Goal: Transaction & Acquisition: Book appointment/travel/reservation

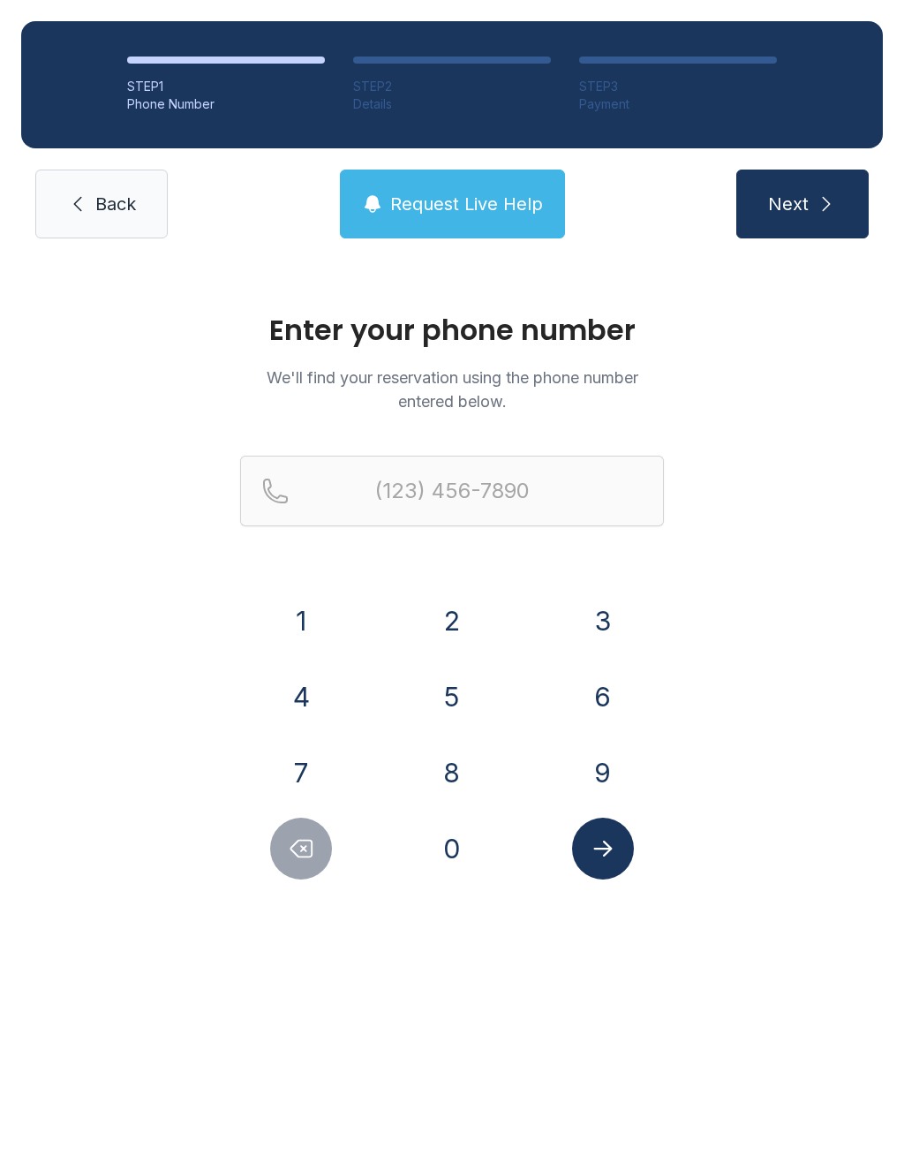
click at [437, 699] on button "5" at bounding box center [452, 697] width 62 height 62
click at [455, 904] on div "Enter your phone number We'll find your reservation using the phone number ente…" at bounding box center [452, 605] width 904 height 691
click at [480, 861] on button "0" at bounding box center [452, 849] width 62 height 62
click at [307, 605] on button "1" at bounding box center [301, 621] width 62 height 62
click at [446, 696] on button "5" at bounding box center [452, 697] width 62 height 62
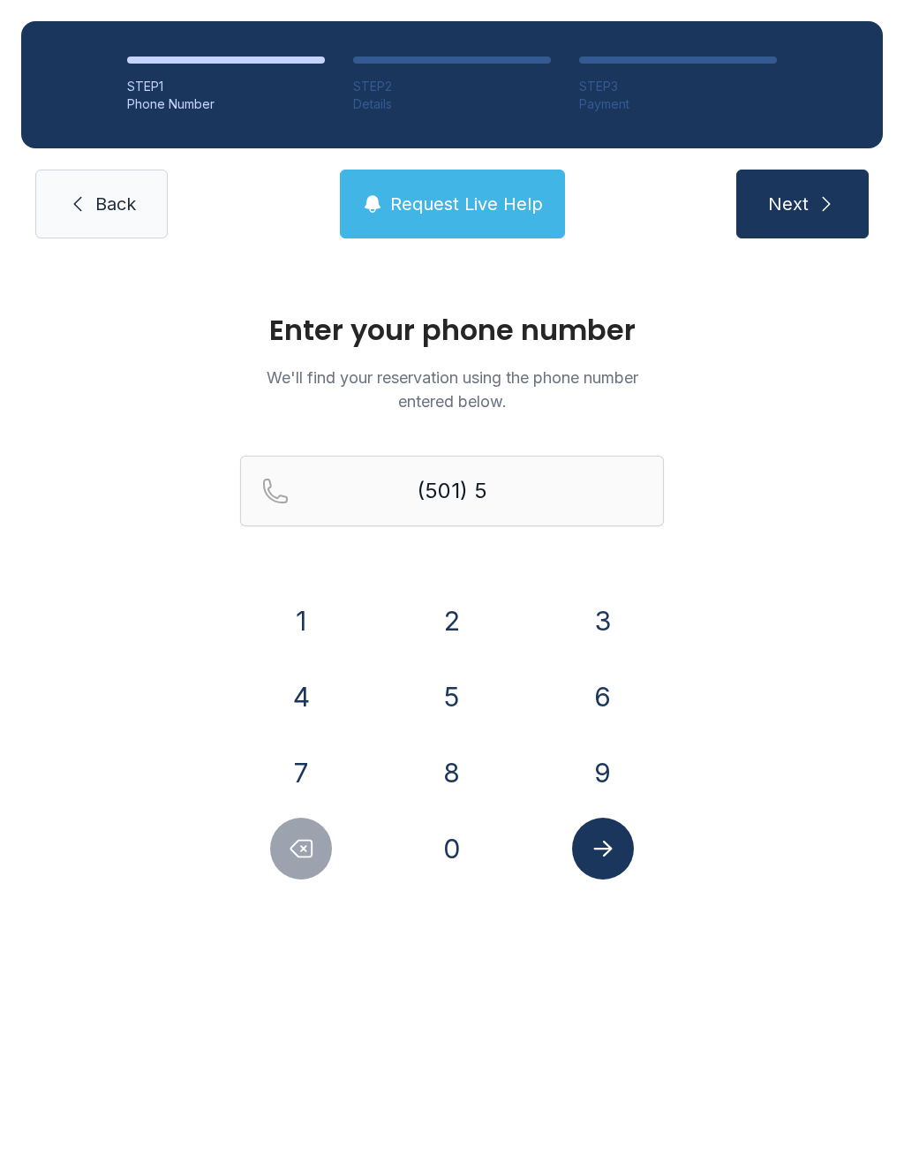
click at [475, 786] on button "8" at bounding box center [452, 773] width 62 height 62
click at [321, 692] on button "4" at bounding box center [301, 697] width 62 height 62
click at [611, 712] on button "6" at bounding box center [603, 697] width 62 height 62
click at [459, 626] on button "2" at bounding box center [452, 621] width 62 height 62
click at [341, 608] on div "1" at bounding box center [301, 621] width 123 height 62
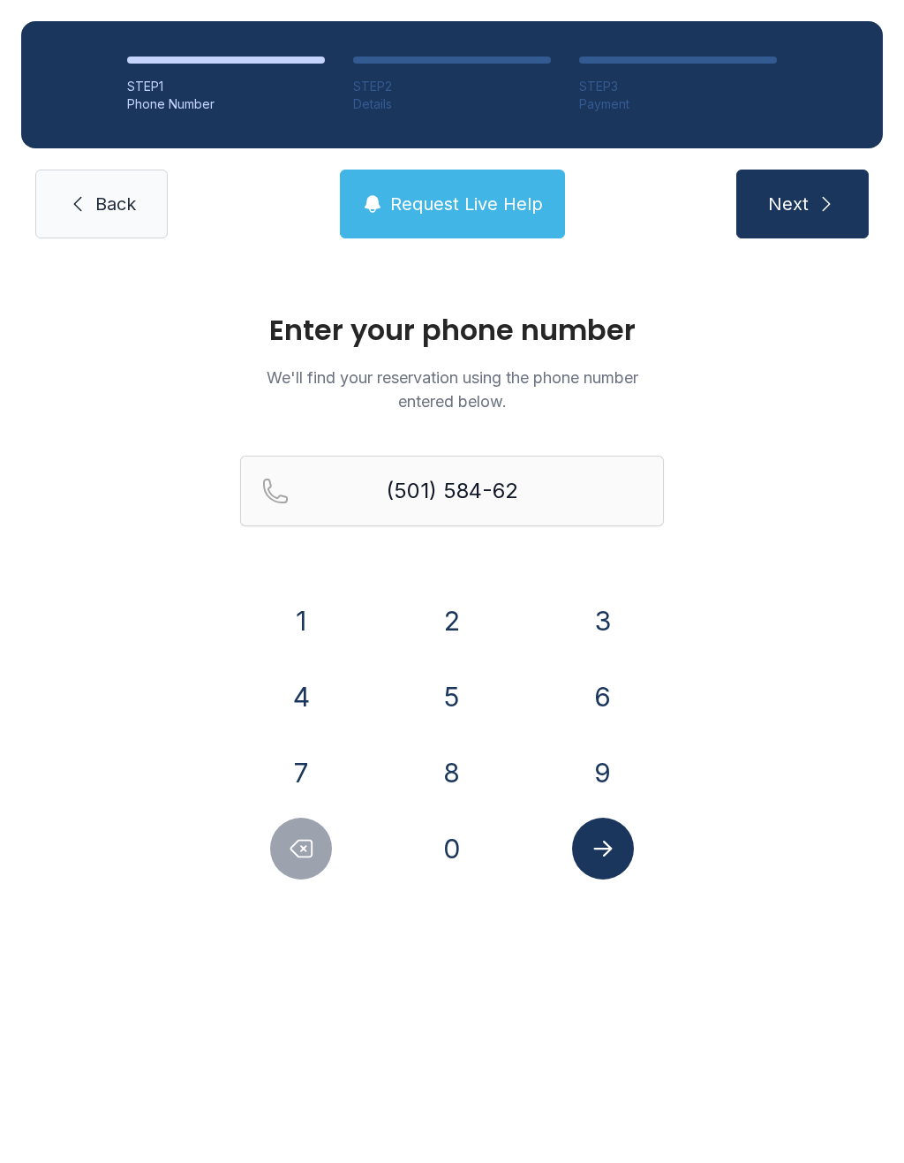
click at [300, 617] on button "1" at bounding box center [301, 621] width 62 height 62
click at [457, 791] on button "8" at bounding box center [452, 773] width 62 height 62
click at [306, 844] on icon "Delete number" at bounding box center [301, 848] width 26 height 26
click at [452, 835] on button "0" at bounding box center [452, 849] width 62 height 62
click at [608, 842] on icon "Submit lookup form" at bounding box center [603, 848] width 26 height 26
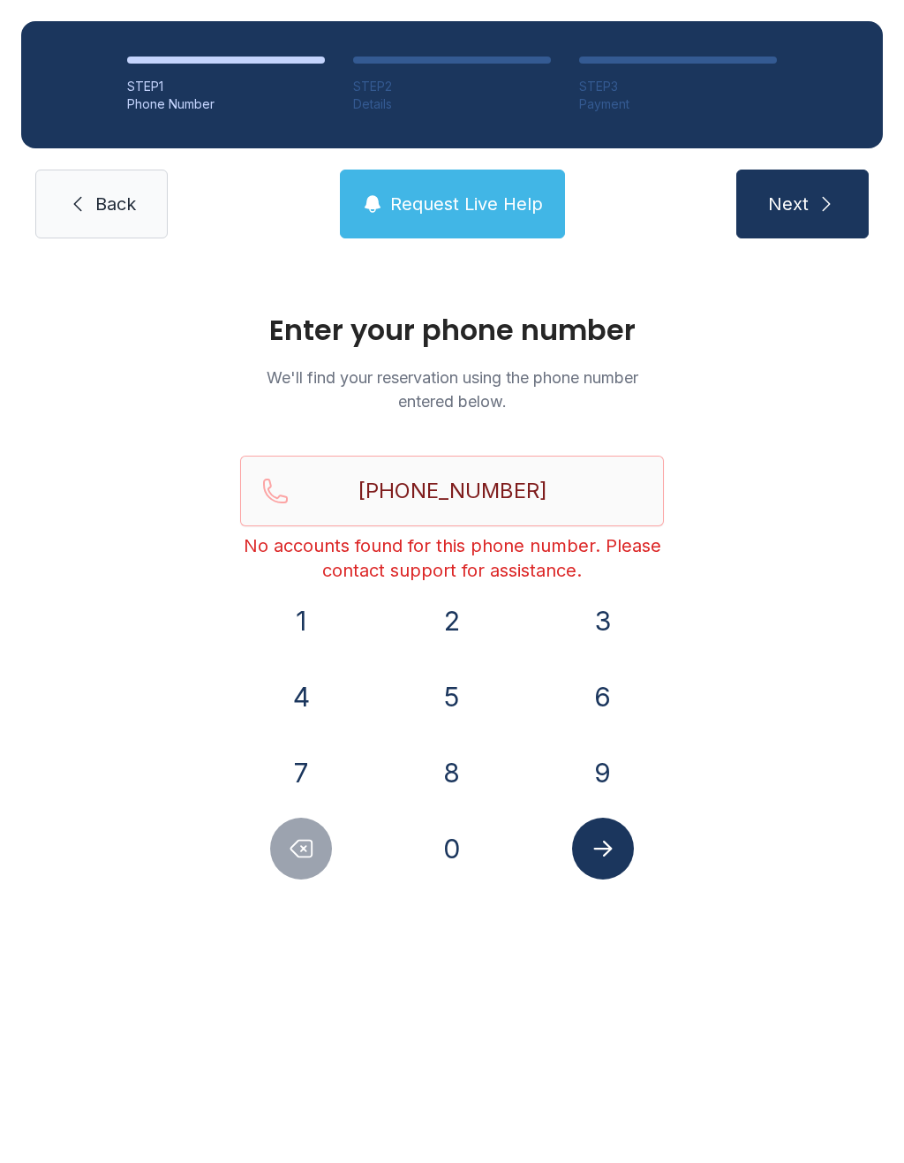
click at [767, 230] on button "Next" at bounding box center [803, 204] width 132 height 69
click at [439, 183] on button "Request Live Help" at bounding box center [452, 204] width 225 height 69
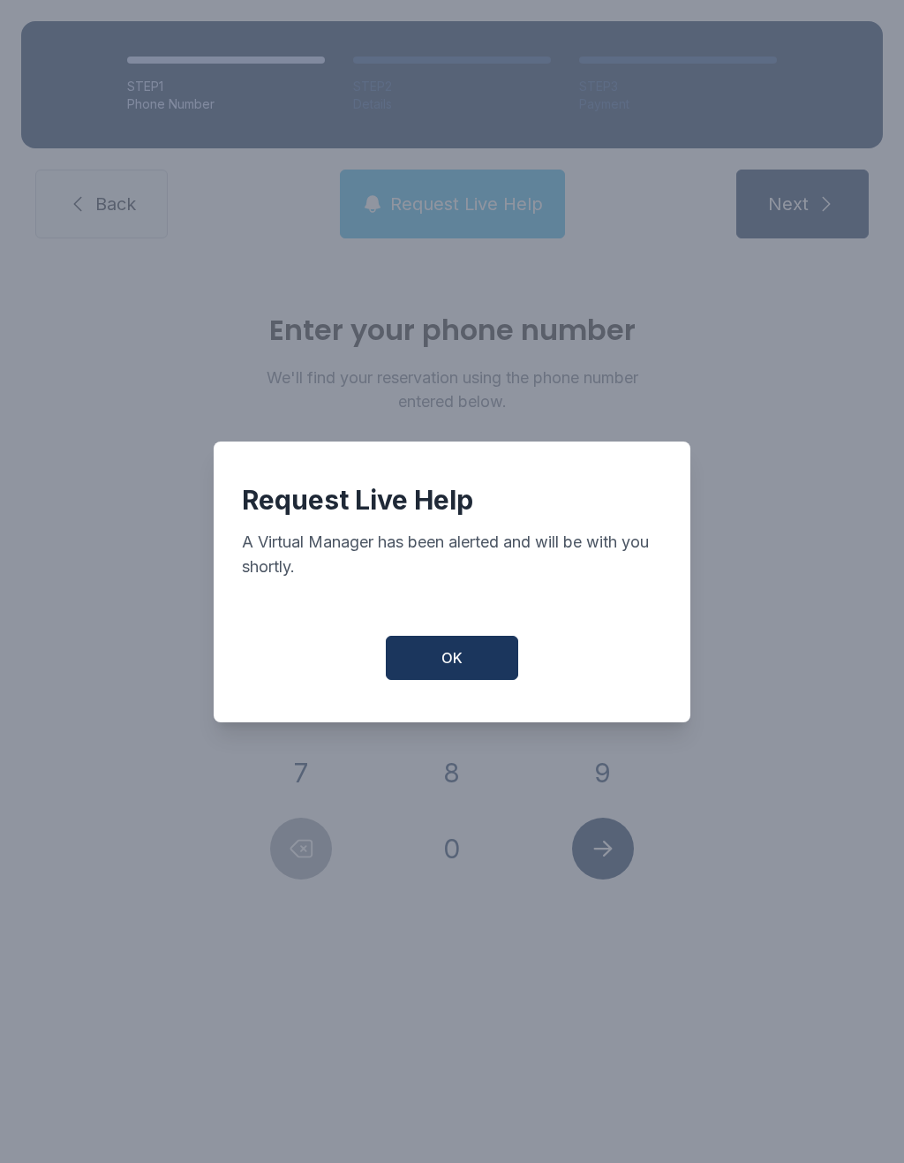
click at [420, 640] on div "Request Live Help A Virtual Manager has been alerted and will be with you short…" at bounding box center [452, 582] width 477 height 281
click at [473, 673] on button "OK" at bounding box center [452, 658] width 132 height 44
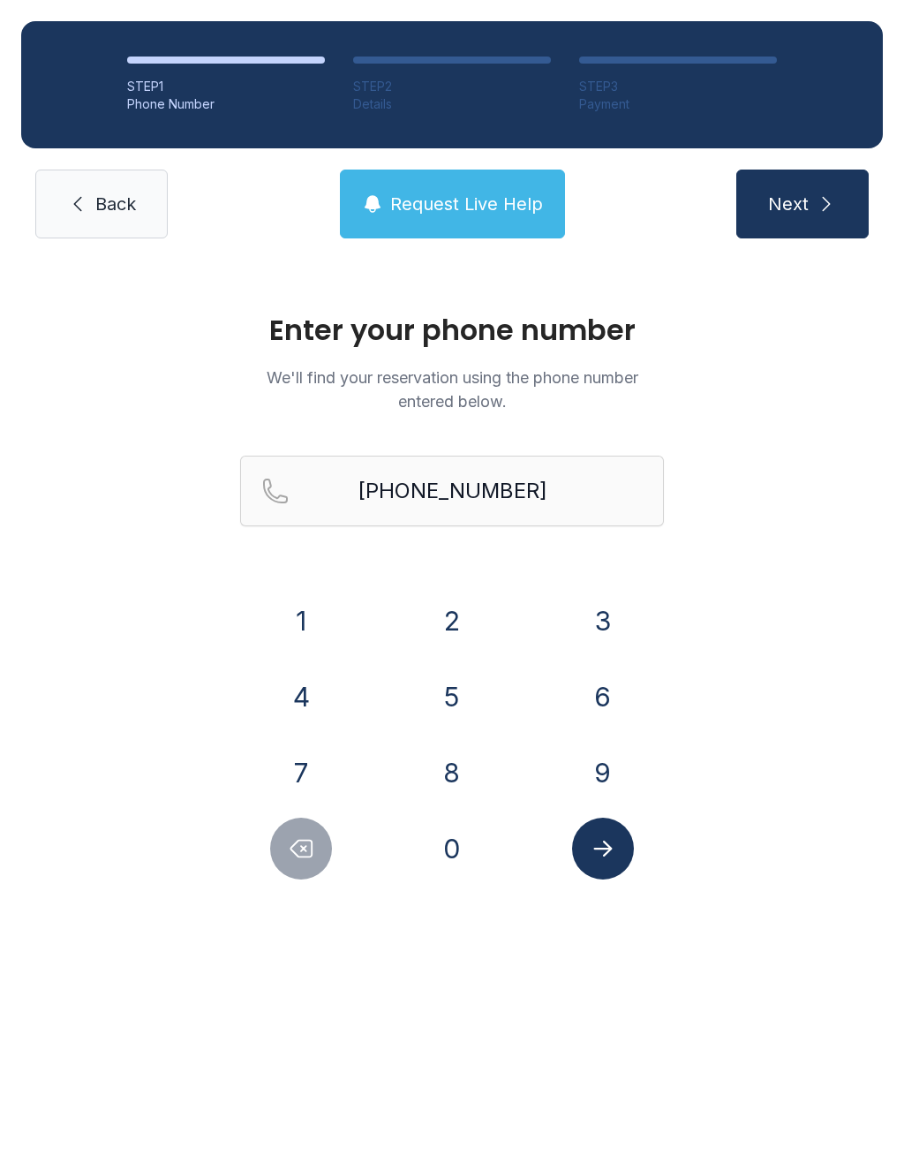
click at [320, 854] on button "Delete number" at bounding box center [301, 849] width 62 height 62
click at [319, 853] on button "Delete number" at bounding box center [301, 849] width 62 height 62
click at [302, 853] on icon "Delete number" at bounding box center [301, 848] width 26 height 26
click at [301, 852] on icon "Delete number" at bounding box center [301, 848] width 26 height 26
click at [316, 850] on button "Delete number" at bounding box center [301, 849] width 62 height 62
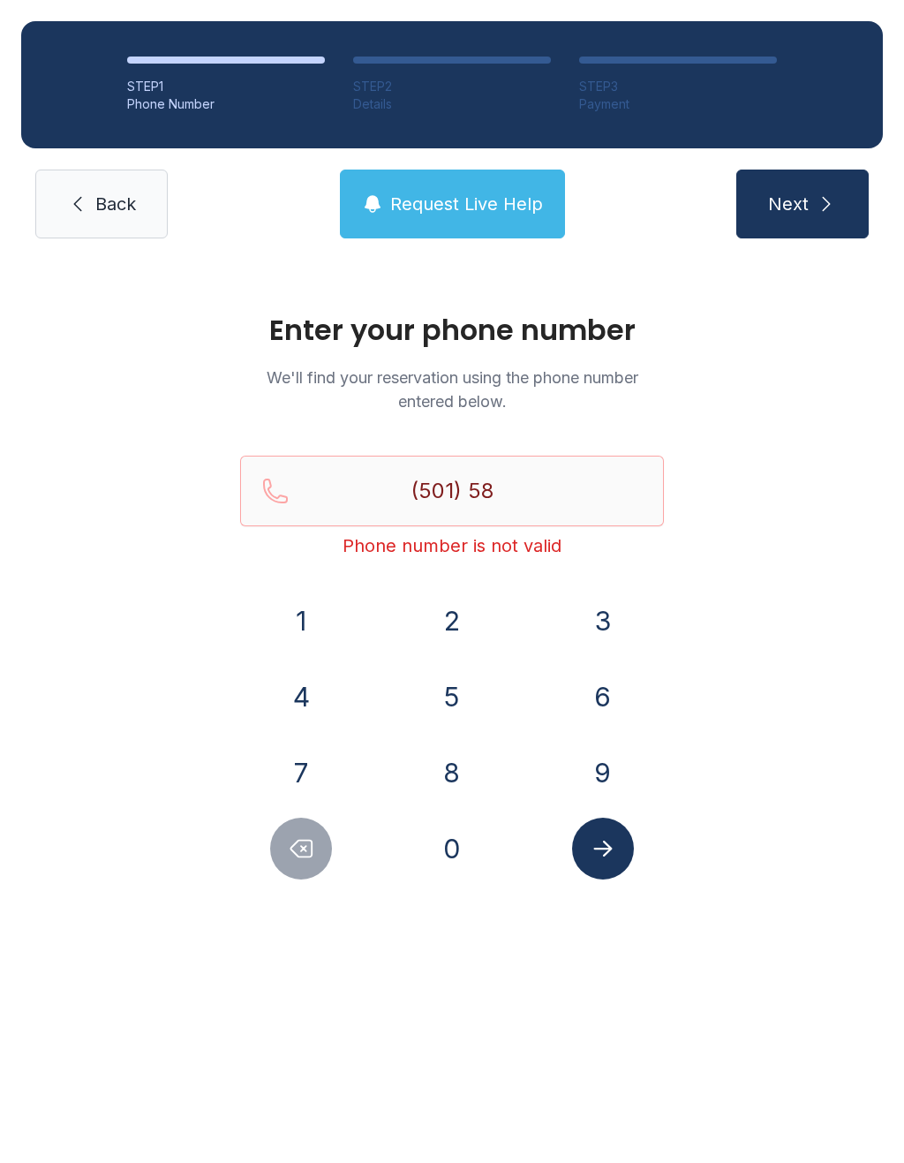
click at [316, 850] on button "Delete number" at bounding box center [301, 849] width 62 height 62
click at [301, 858] on icon "Delete number" at bounding box center [301, 848] width 26 height 26
click at [487, 606] on div "2" at bounding box center [452, 621] width 123 height 62
click at [449, 629] on button "2" at bounding box center [452, 621] width 62 height 62
click at [456, 760] on button "8" at bounding box center [452, 773] width 62 height 62
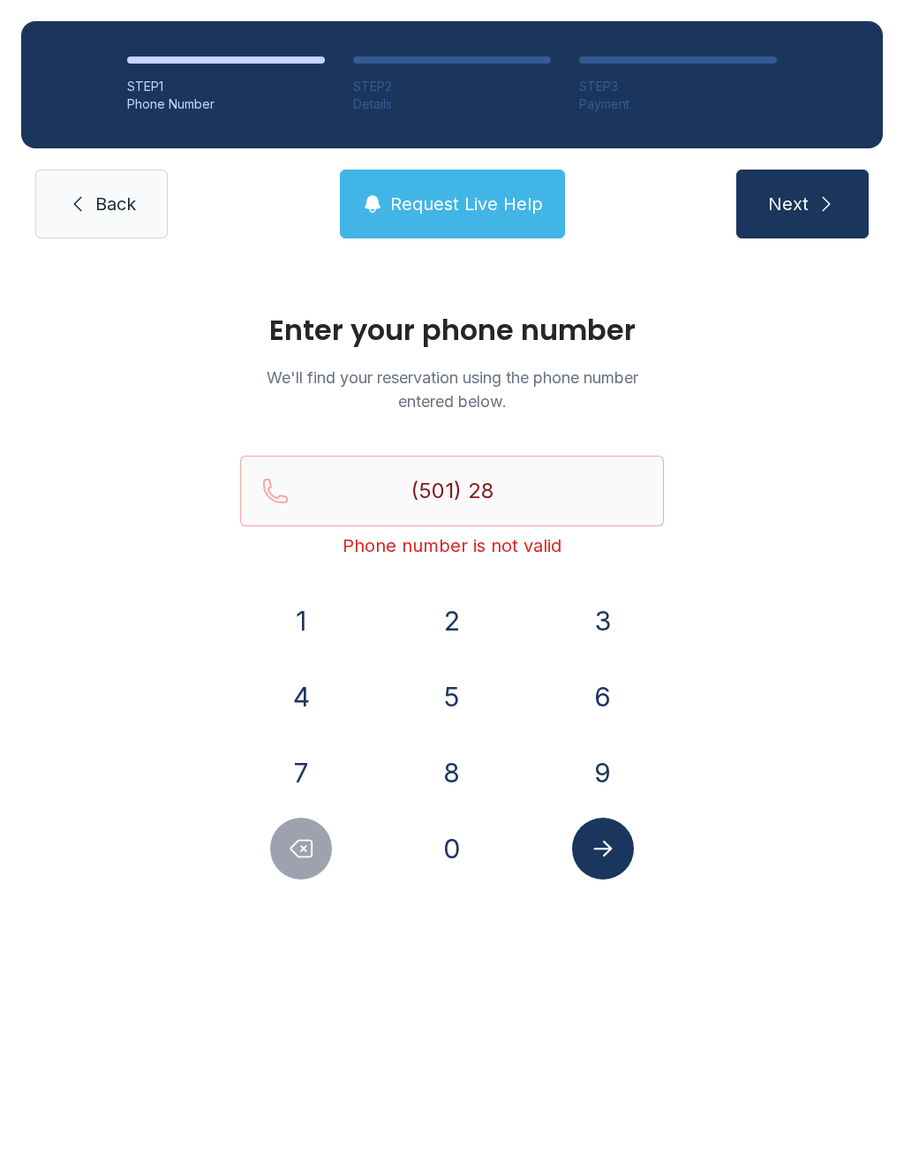
click at [443, 707] on button "5" at bounding box center [452, 697] width 62 height 62
click at [325, 613] on button "1" at bounding box center [301, 621] width 62 height 62
click at [444, 853] on button "0" at bounding box center [452, 849] width 62 height 62
click at [457, 621] on button "2" at bounding box center [452, 621] width 62 height 62
click at [614, 754] on button "9" at bounding box center [603, 773] width 62 height 62
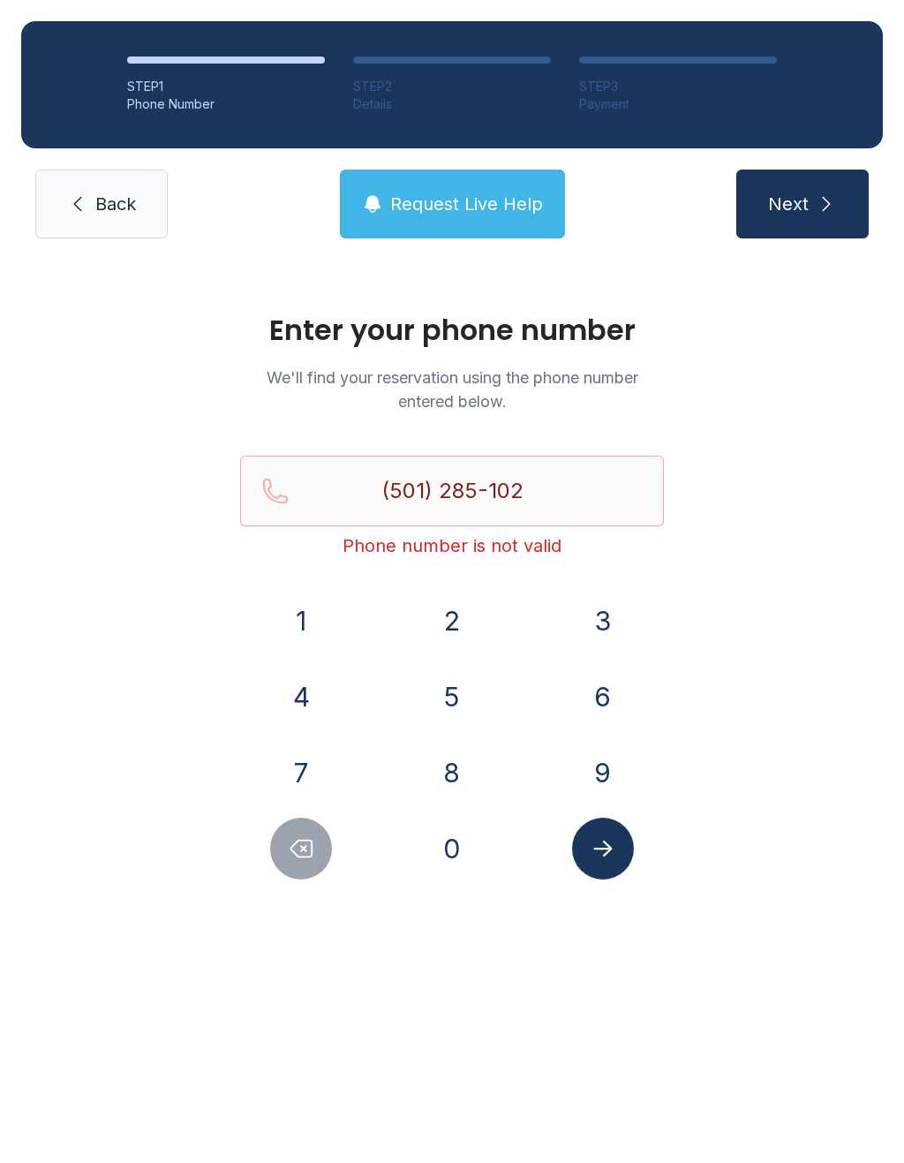
type input "[PHONE_NUMBER]"
click at [614, 846] on icon "Submit lookup form" at bounding box center [603, 848] width 26 height 26
click at [102, 212] on span "Back" at bounding box center [115, 204] width 41 height 25
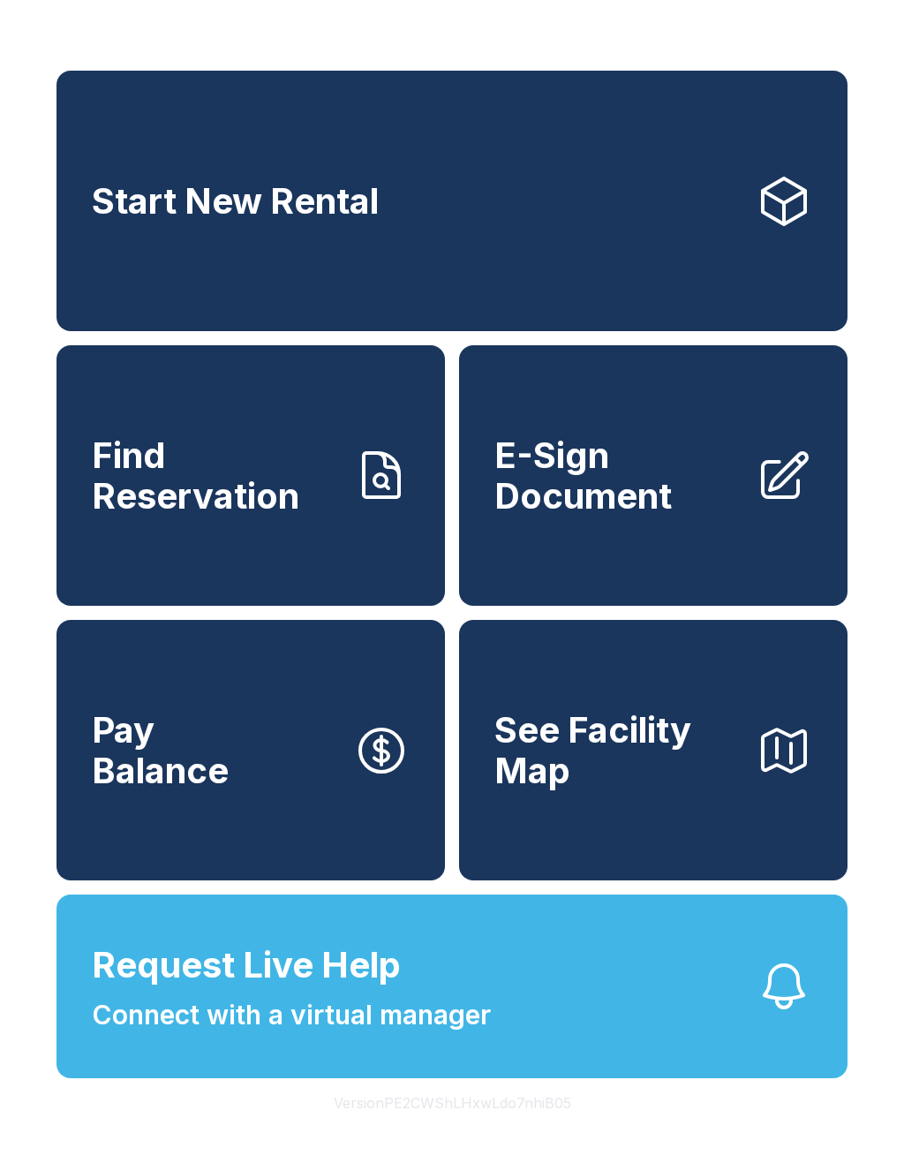
click at [487, 265] on link "Start New Rental" at bounding box center [452, 201] width 791 height 261
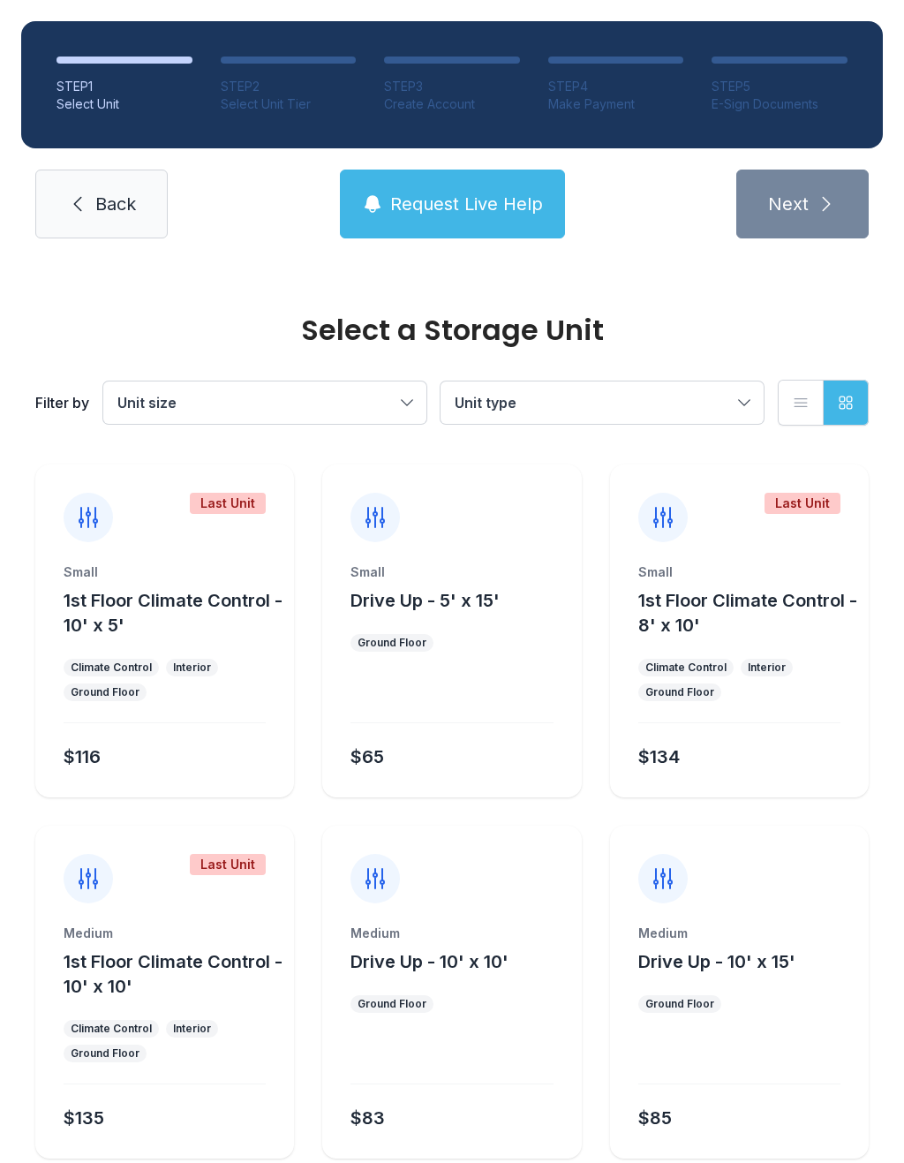
click at [482, 216] on button "Request Live Help" at bounding box center [452, 204] width 225 height 69
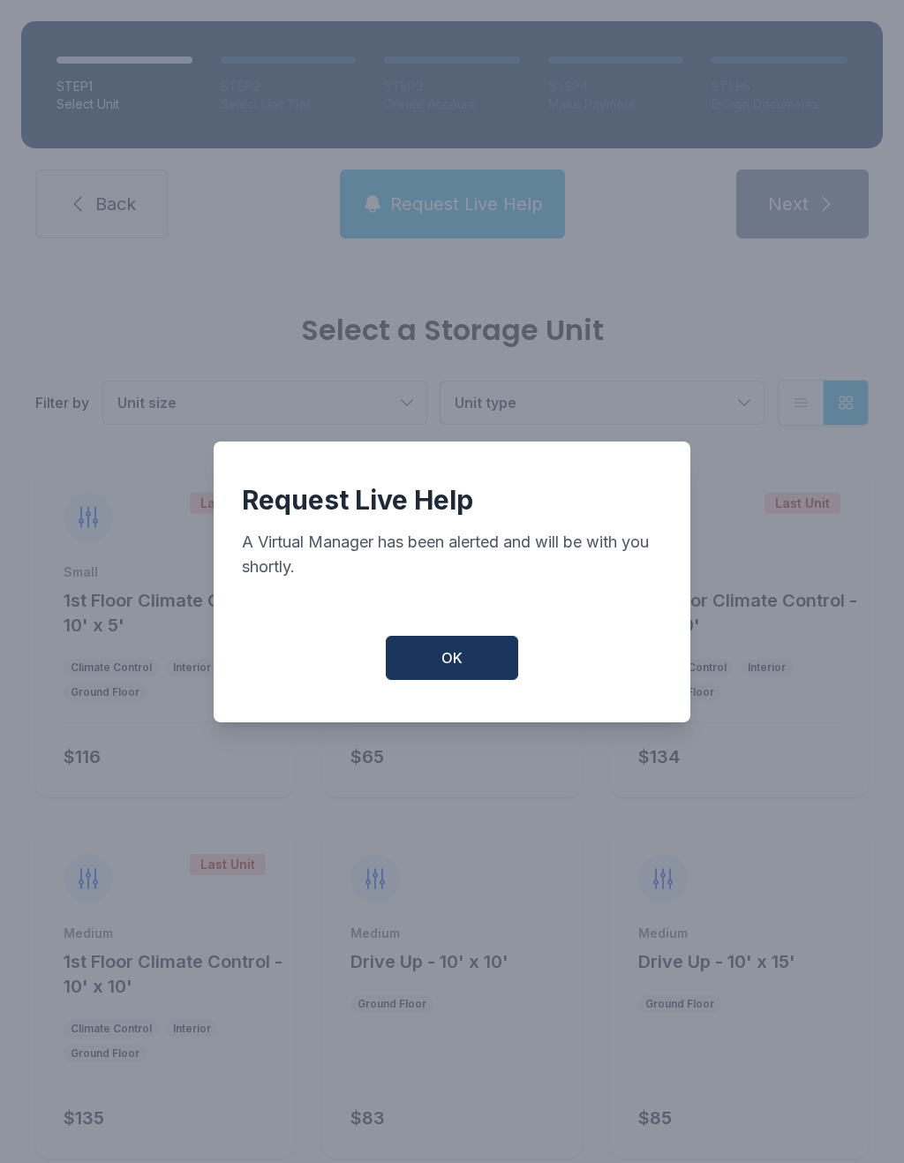
click at [440, 673] on button "OK" at bounding box center [452, 658] width 132 height 44
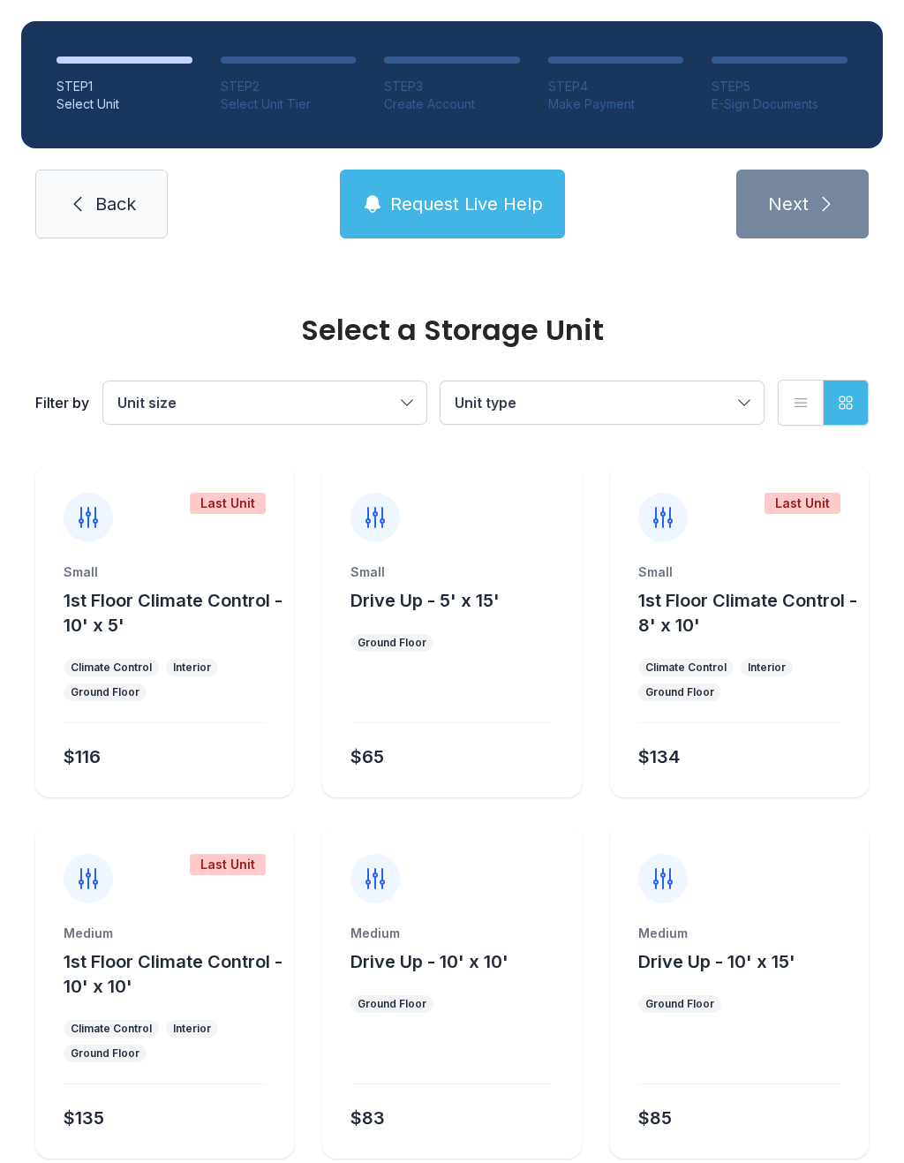
click at [147, 249] on div "STEP 1 Select Unit STEP 2 Select Unit Tier STEP 3 Create Account STEP 4 Make Pa…" at bounding box center [452, 130] width 904 height 260
click at [116, 218] on link "Back" at bounding box center [101, 204] width 132 height 69
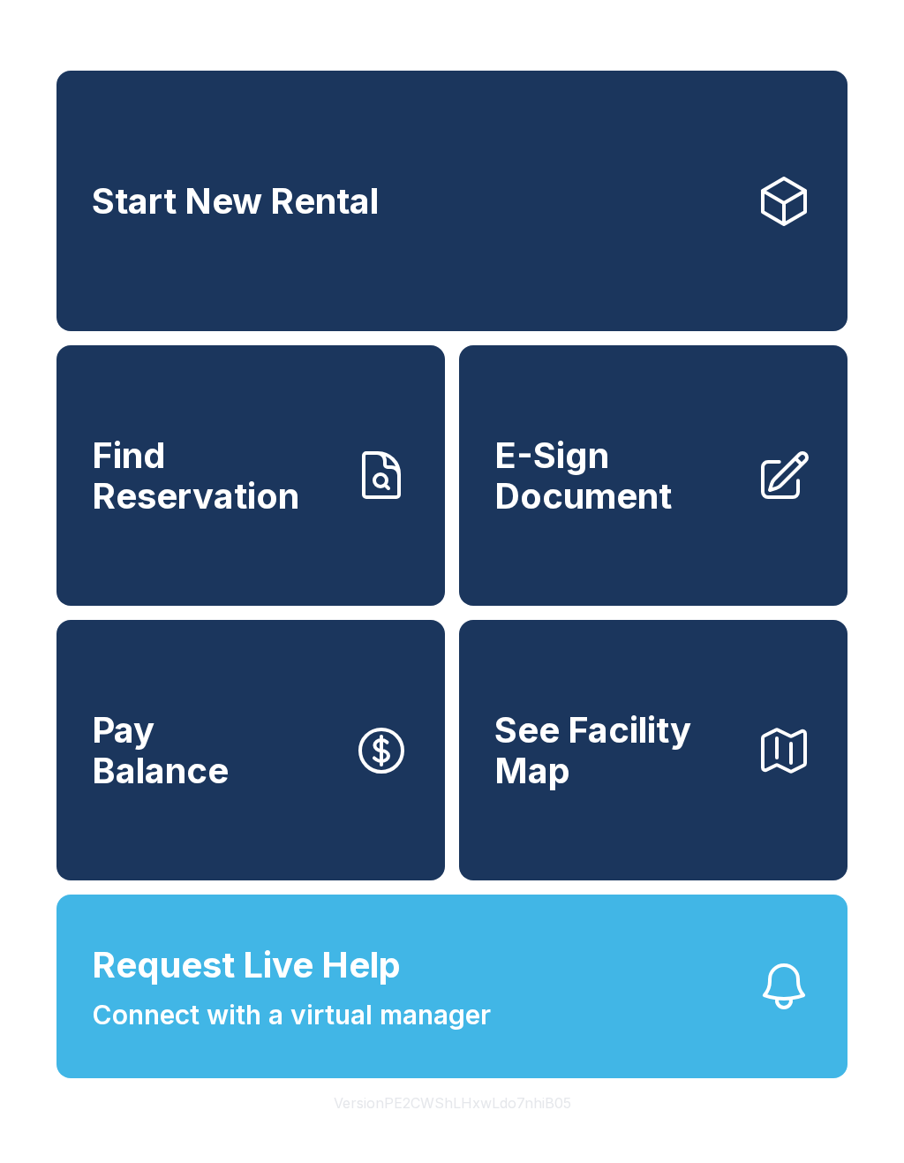
click at [435, 261] on link "Start New Rental" at bounding box center [452, 201] width 791 height 261
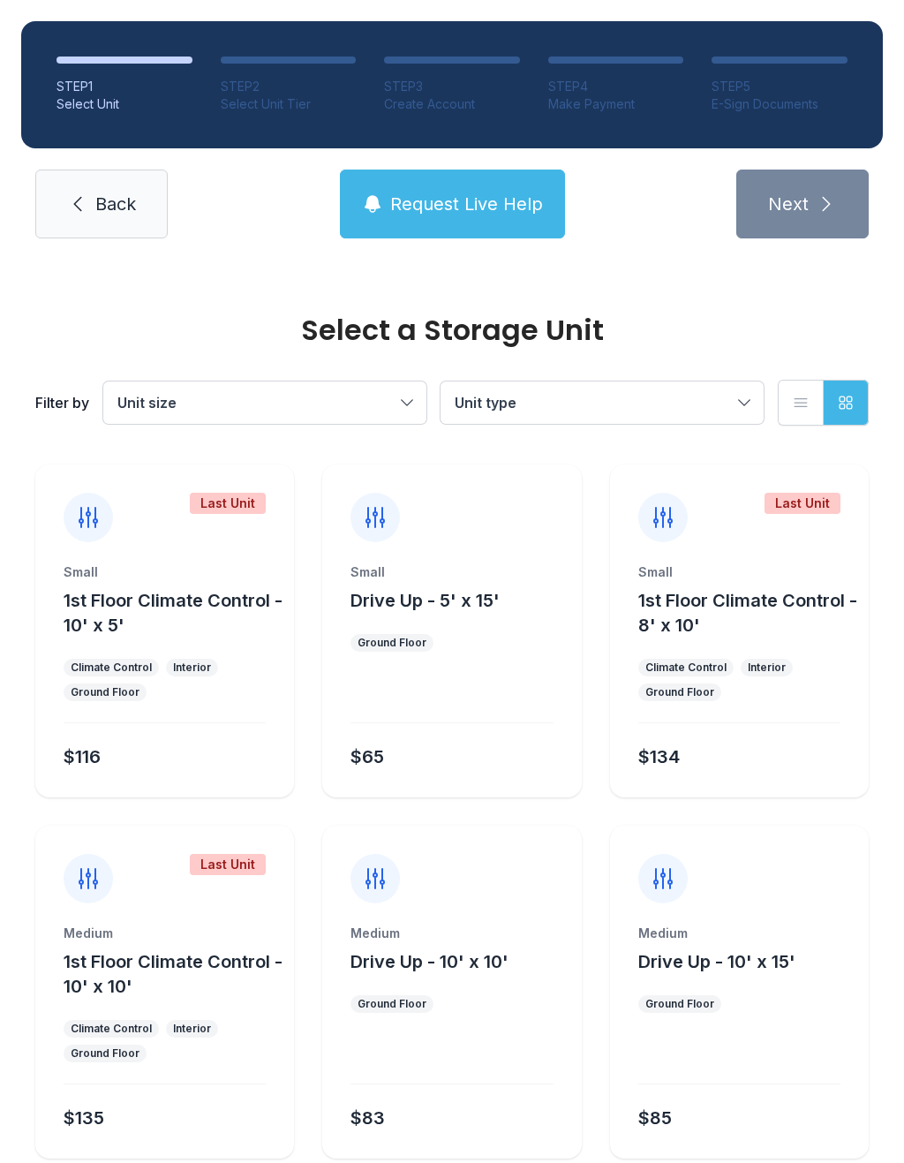
click at [318, 420] on button "Unit size" at bounding box center [264, 403] width 323 height 42
click at [490, 203] on span "Request Live Help" at bounding box center [466, 204] width 153 height 25
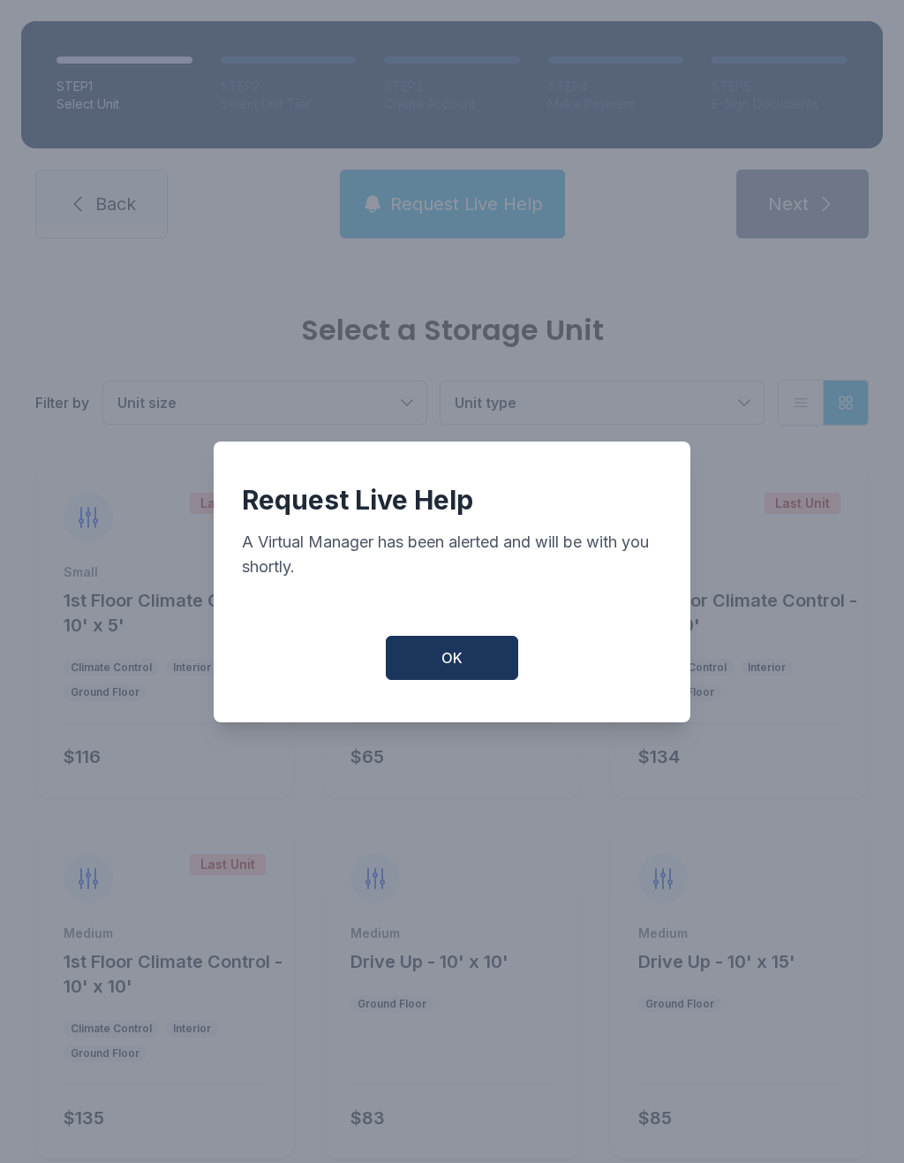
click at [450, 660] on span "OK" at bounding box center [452, 657] width 21 height 21
